Goal: Task Accomplishment & Management: Manage account settings

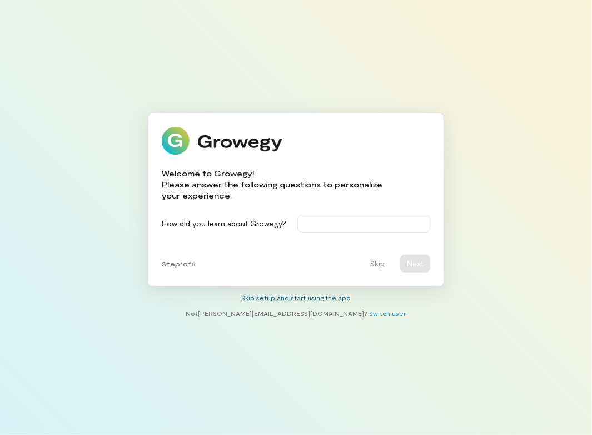
click at [302, 299] on link "Skip setup and start using the app" at bounding box center [295, 297] width 109 height 8
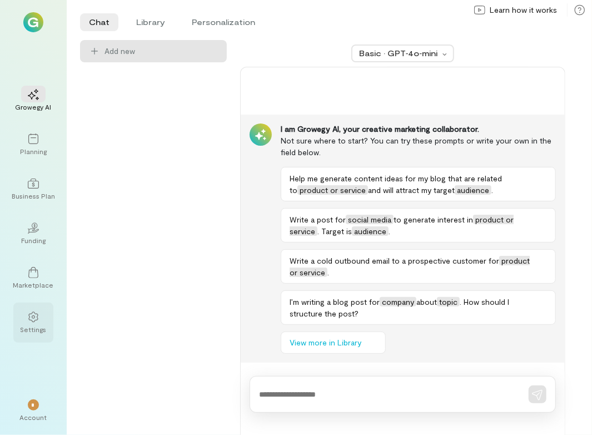
click at [29, 322] on icon at bounding box center [33, 316] width 11 height 11
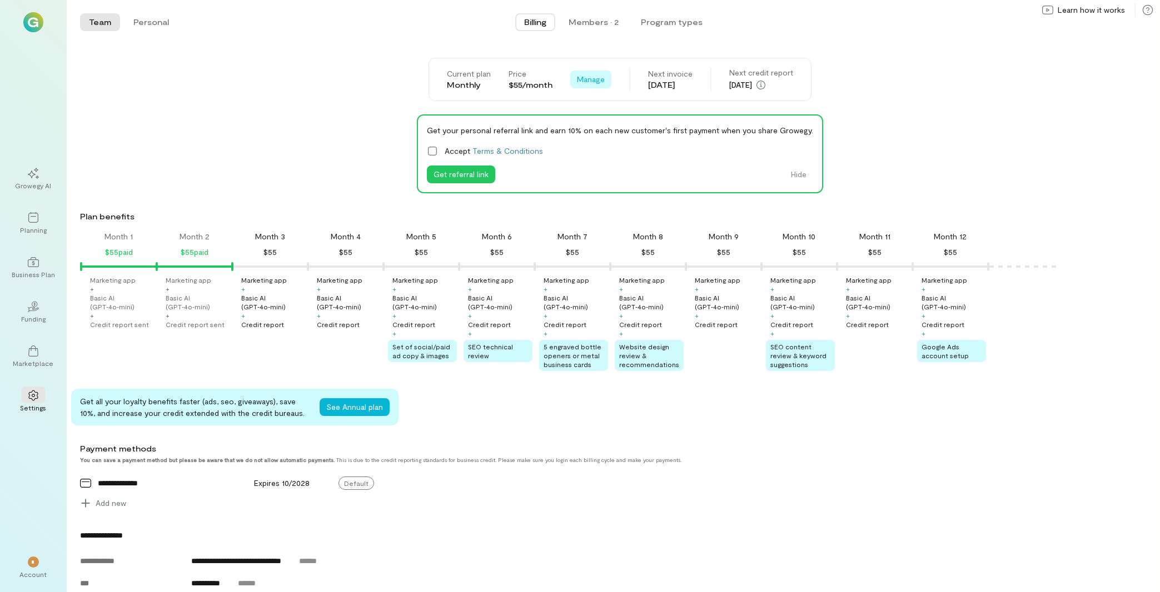
click at [584, 77] on span "Manage" at bounding box center [591, 79] width 28 height 11
click at [591, 132] on link "Cancel plan" at bounding box center [616, 125] width 86 height 22
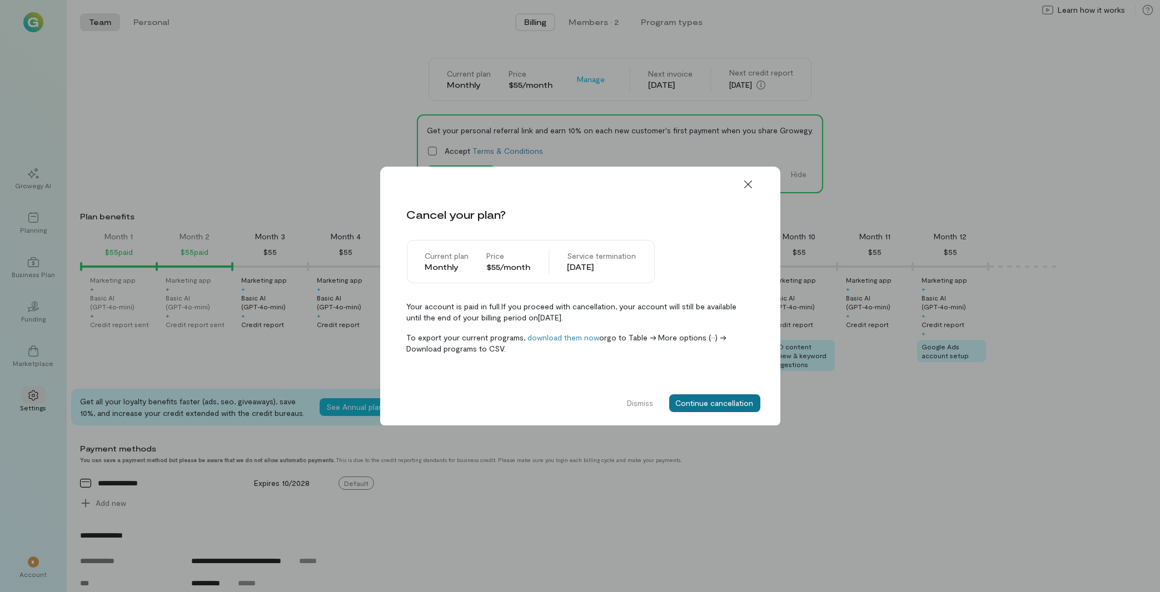
click at [591, 398] on button "Continue cancellation" at bounding box center [714, 404] width 91 height 18
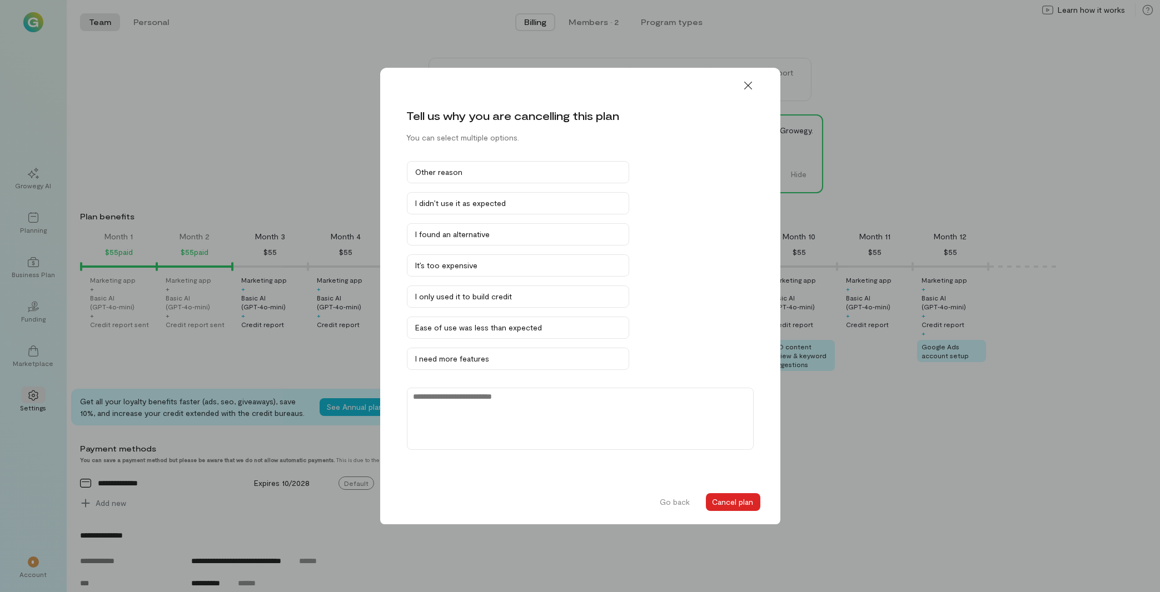
click at [591, 434] on button "Cancel plan" at bounding box center [733, 502] width 54 height 18
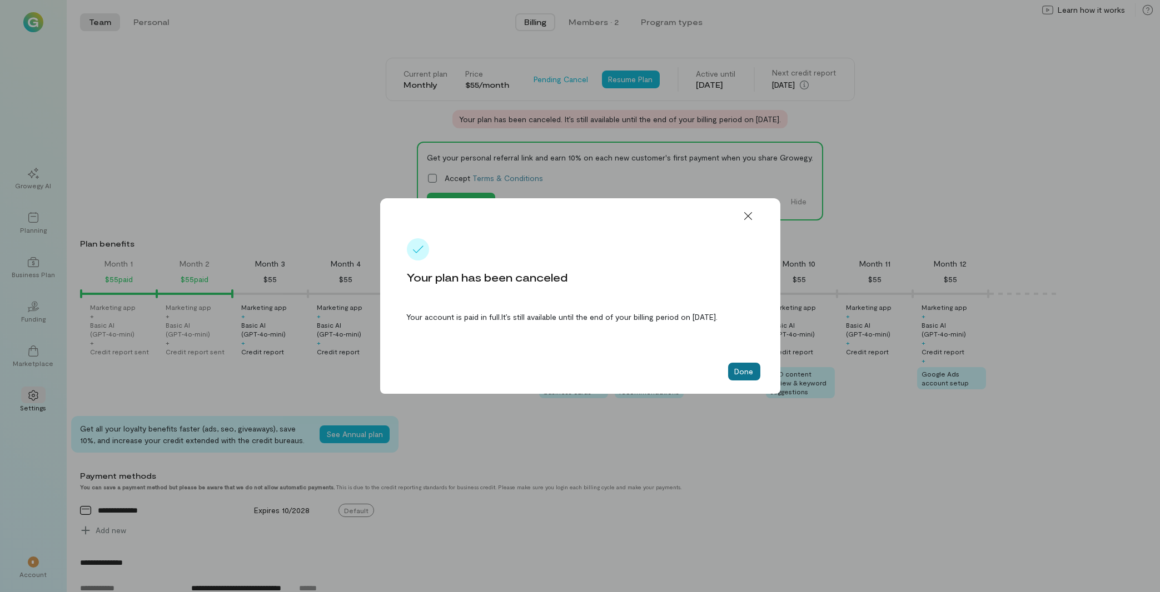
click at [591, 381] on button "Done" at bounding box center [744, 372] width 32 height 18
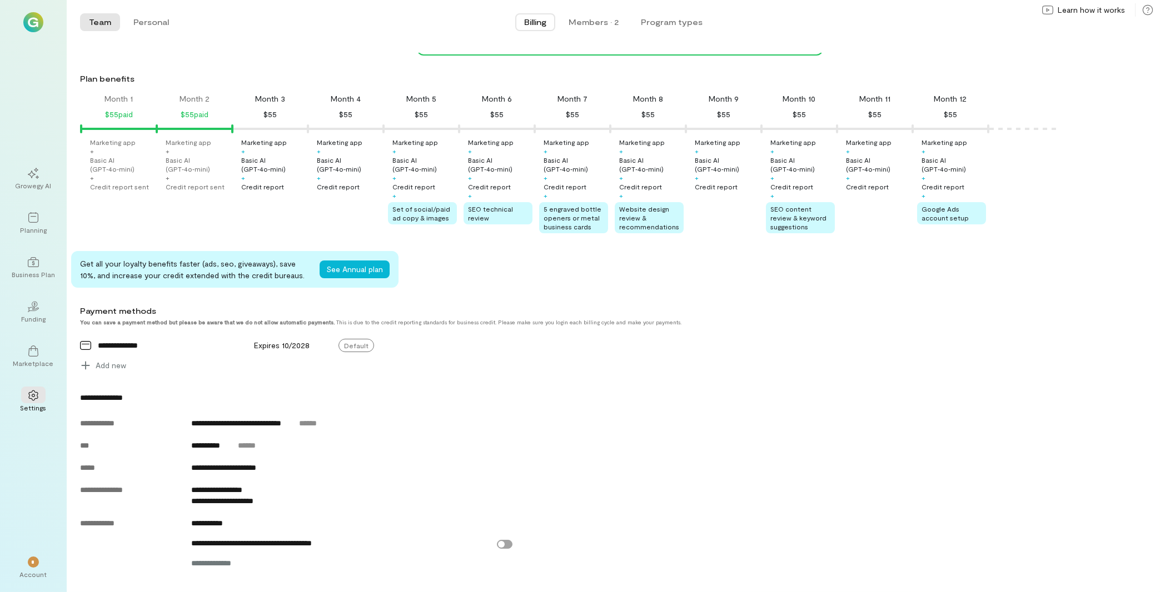
scroll to position [178, 0]
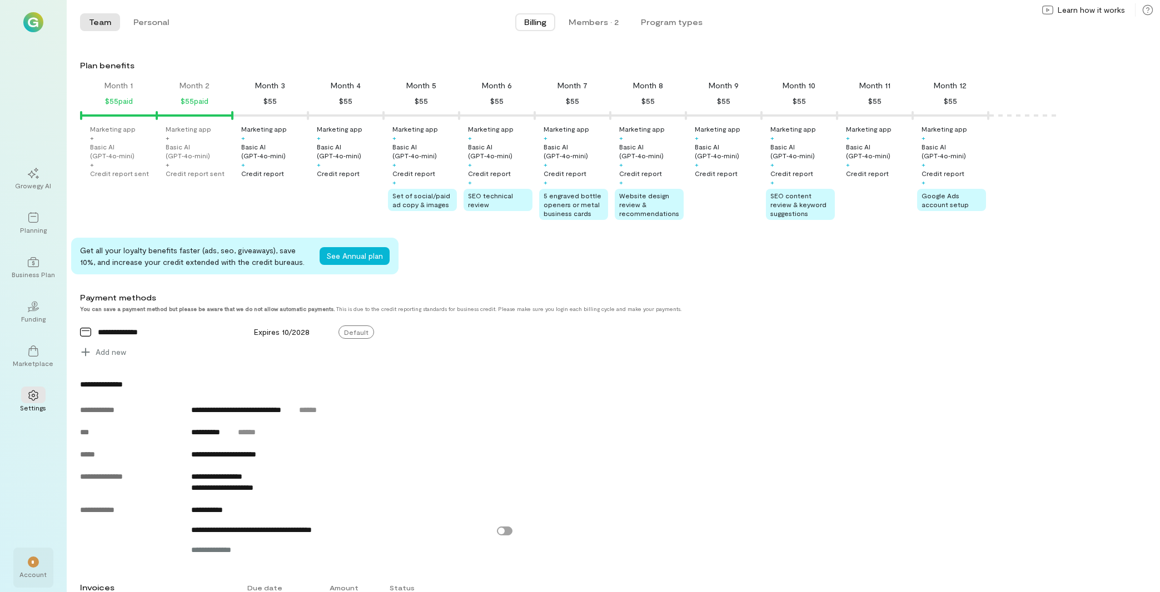
click at [36, 434] on div "*" at bounding box center [33, 561] width 24 height 17
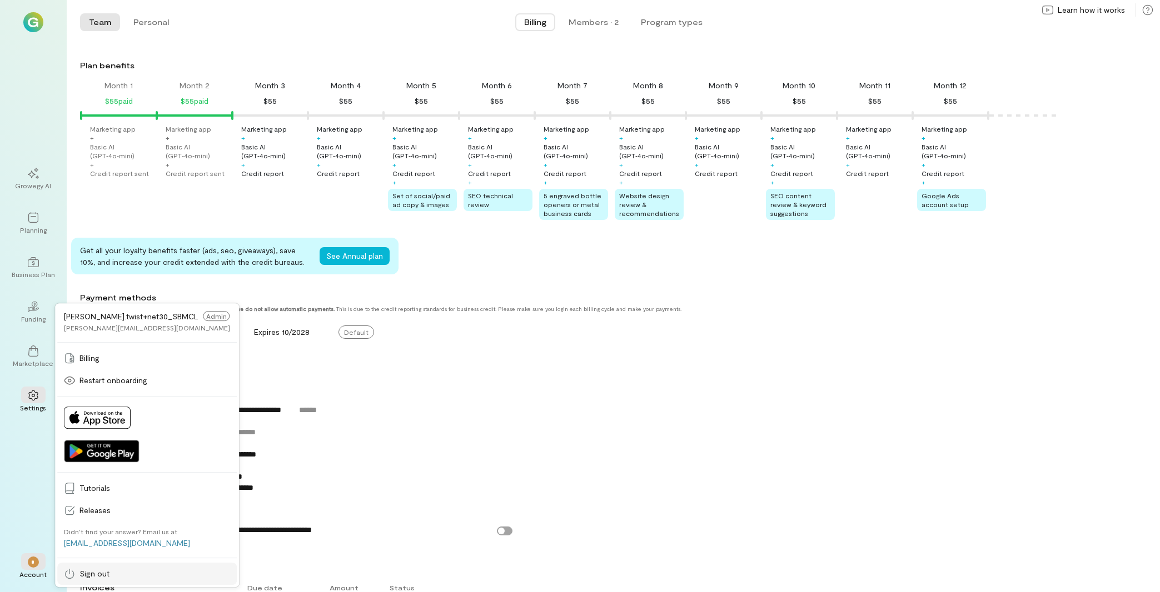
click at [137, 434] on span "Sign out" at bounding box center [154, 573] width 151 height 11
